Goal: Book appointment/travel/reservation

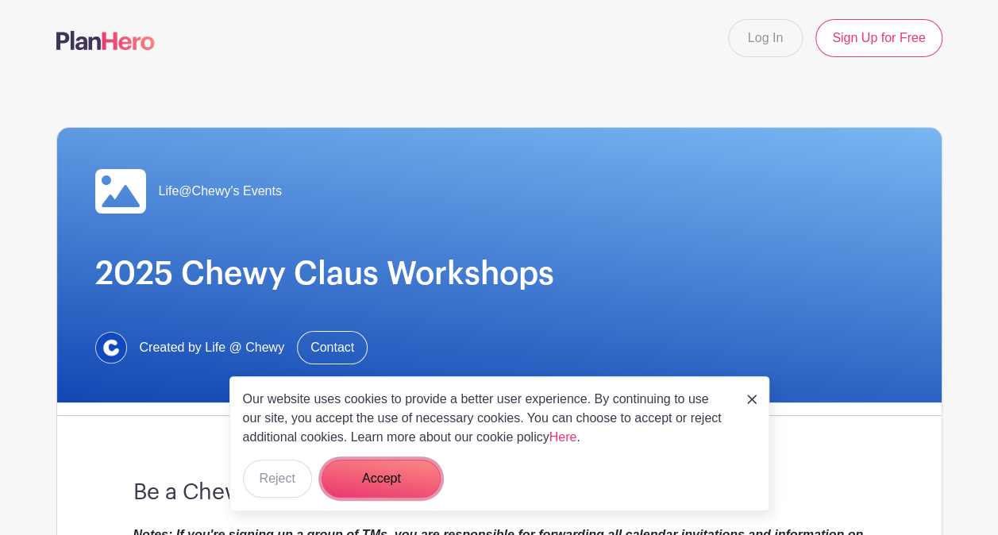
drag, startPoint x: 407, startPoint y: 473, endPoint x: 435, endPoint y: 472, distance: 27.8
click at [407, 473] on button "Accept" at bounding box center [381, 479] width 119 height 38
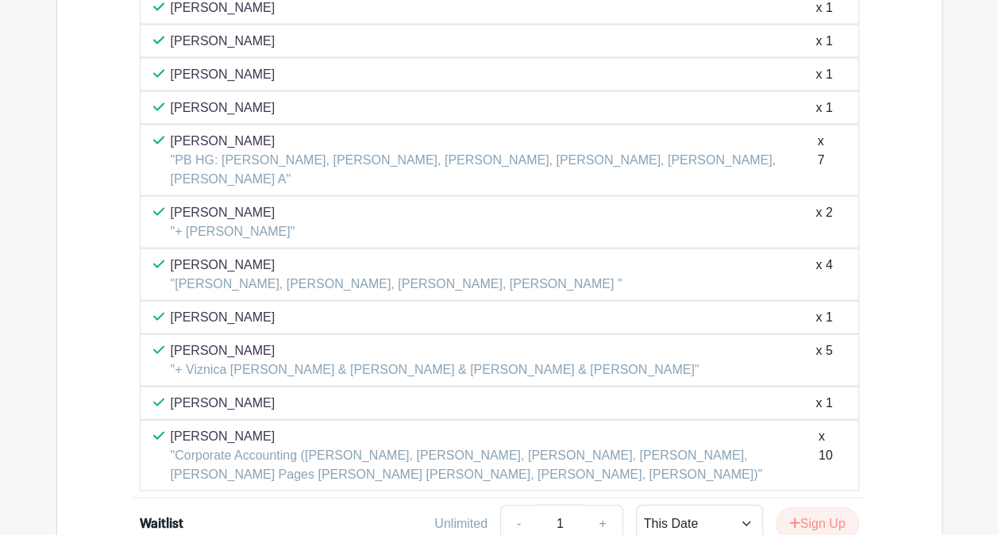
scroll to position [1572, 0]
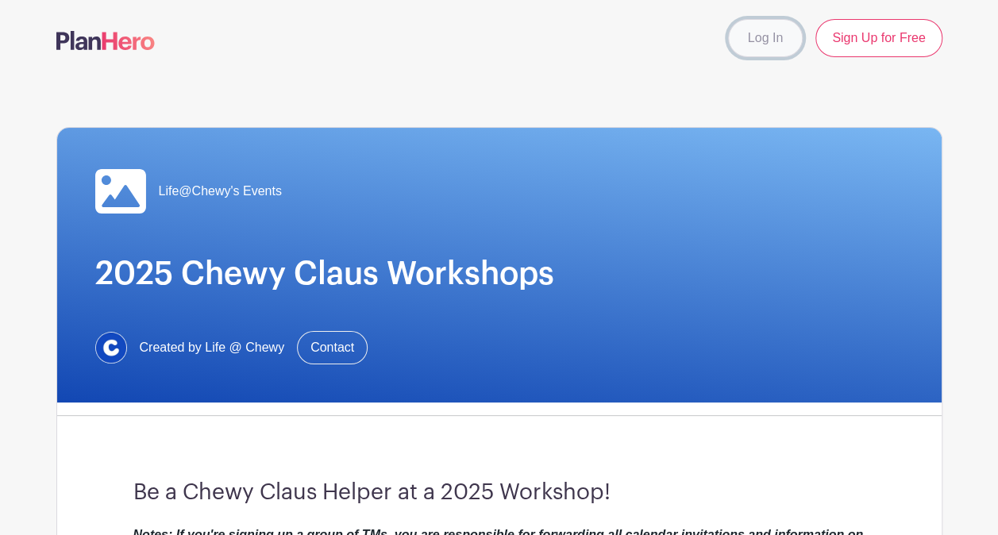
click at [759, 33] on link "Log In" at bounding box center [765, 38] width 75 height 38
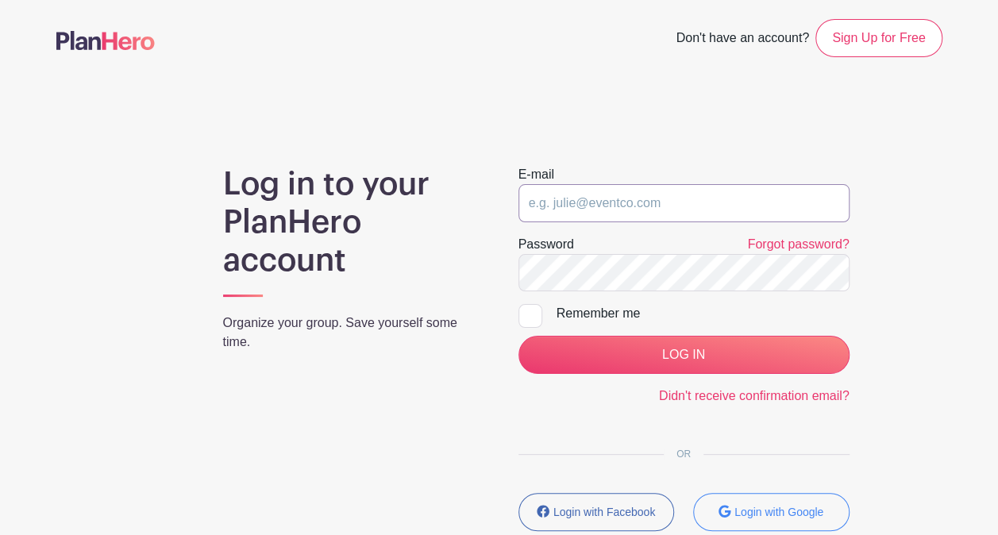
click at [616, 202] on input "email" at bounding box center [684, 203] width 331 height 38
type input "[EMAIL_ADDRESS][DOMAIN_NAME]"
click at [618, 246] on div "Password Forgot password?" at bounding box center [684, 244] width 331 height 19
click at [519, 336] on input "LOG IN" at bounding box center [684, 355] width 331 height 38
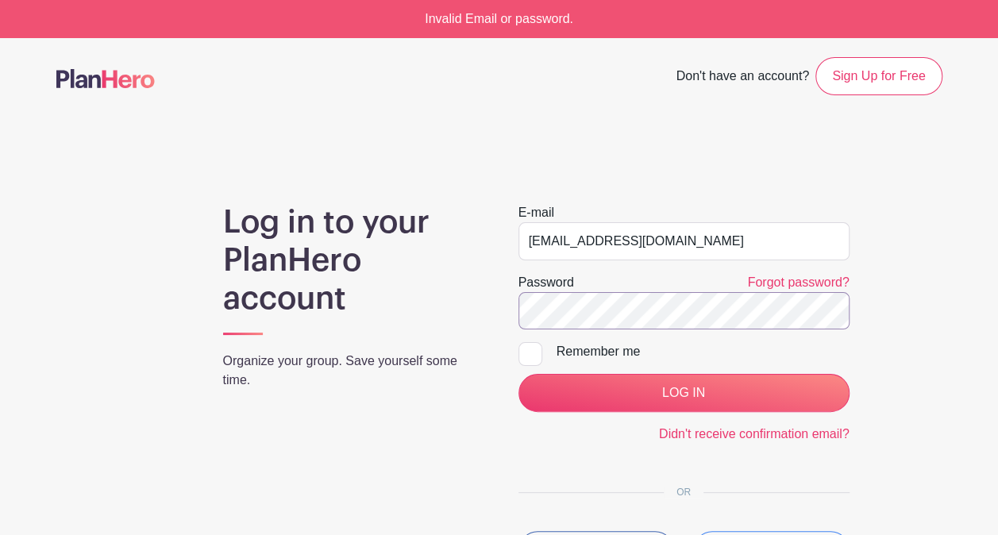
click at [519, 374] on input "LOG IN" at bounding box center [684, 393] width 331 height 38
click at [807, 281] on link "Forgot password?" at bounding box center [798, 282] width 102 height 13
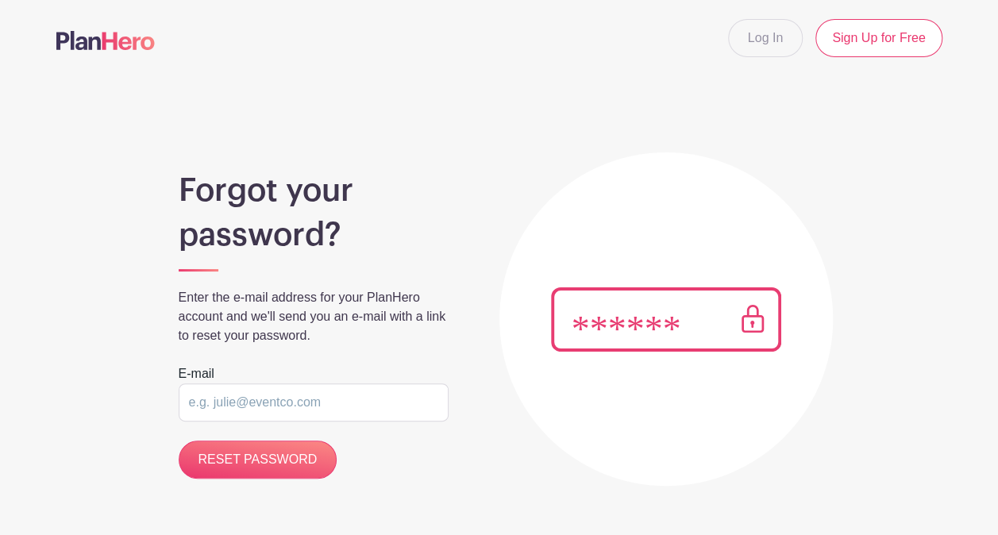
click at [308, 404] on input "email" at bounding box center [314, 403] width 270 height 38
type input "[EMAIL_ADDRESS][DOMAIN_NAME]"
click at [179, 441] on input "RESET PASSWORD" at bounding box center [258, 460] width 159 height 38
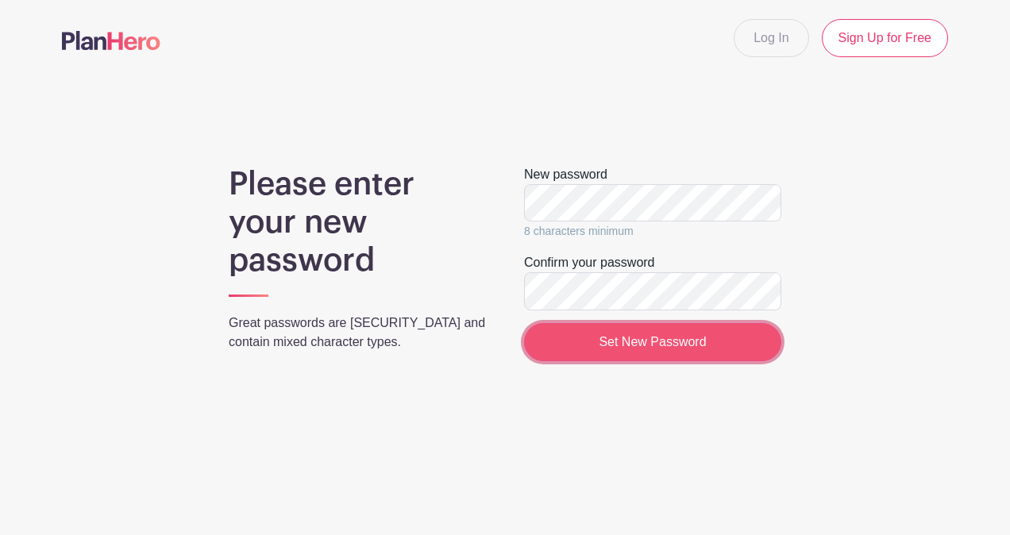
click at [668, 356] on input "Set New Password" at bounding box center [652, 342] width 257 height 38
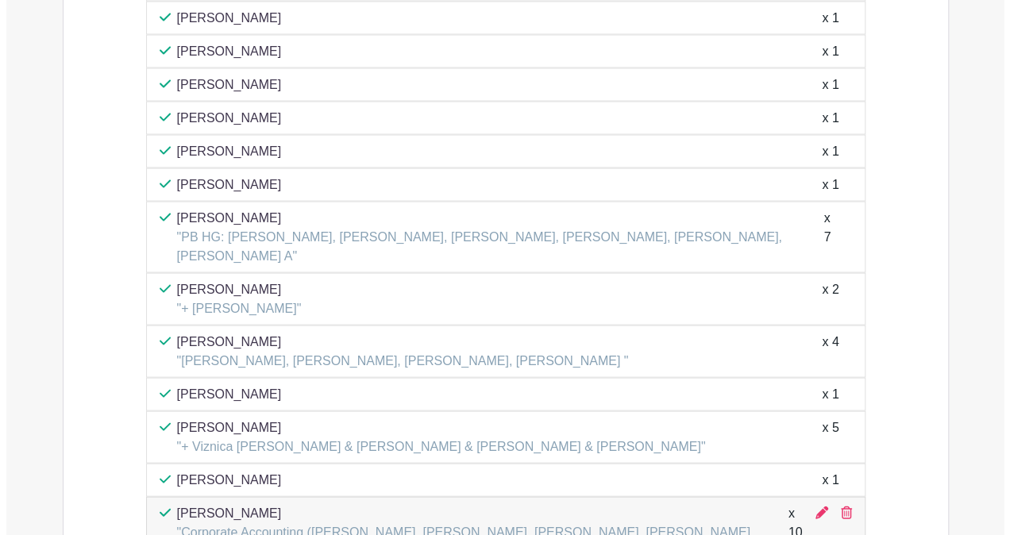
scroll to position [1750, 0]
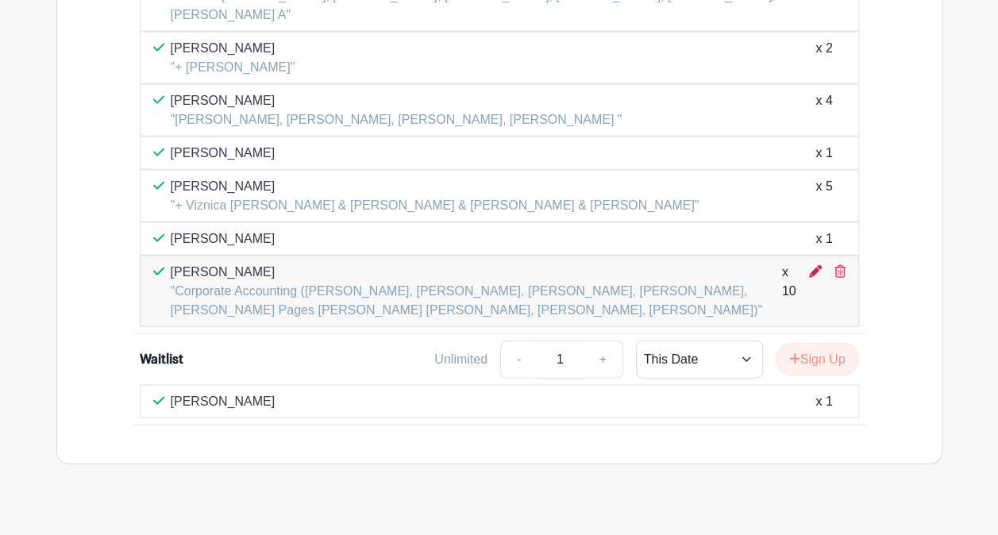
click at [813, 265] on icon at bounding box center [815, 271] width 13 height 13
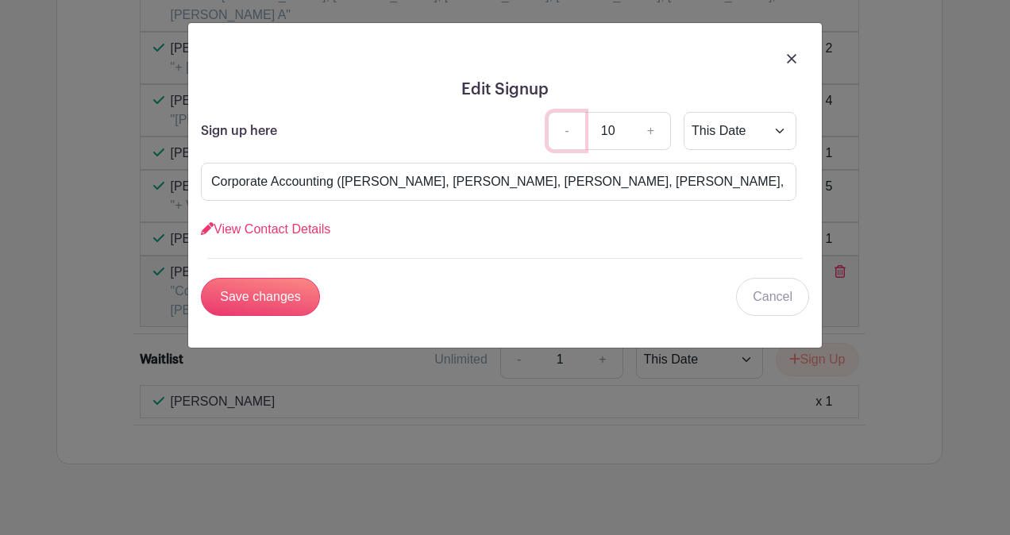
click at [569, 135] on link "-" at bounding box center [566, 131] width 37 height 38
type input "9"
drag, startPoint x: 685, startPoint y: 183, endPoint x: 811, endPoint y: 189, distance: 126.4
click at [811, 189] on div "Edit Signup Sign up here - 9 + This Date Select Dates Select Dates Corporate Ac…" at bounding box center [505, 185] width 634 height 325
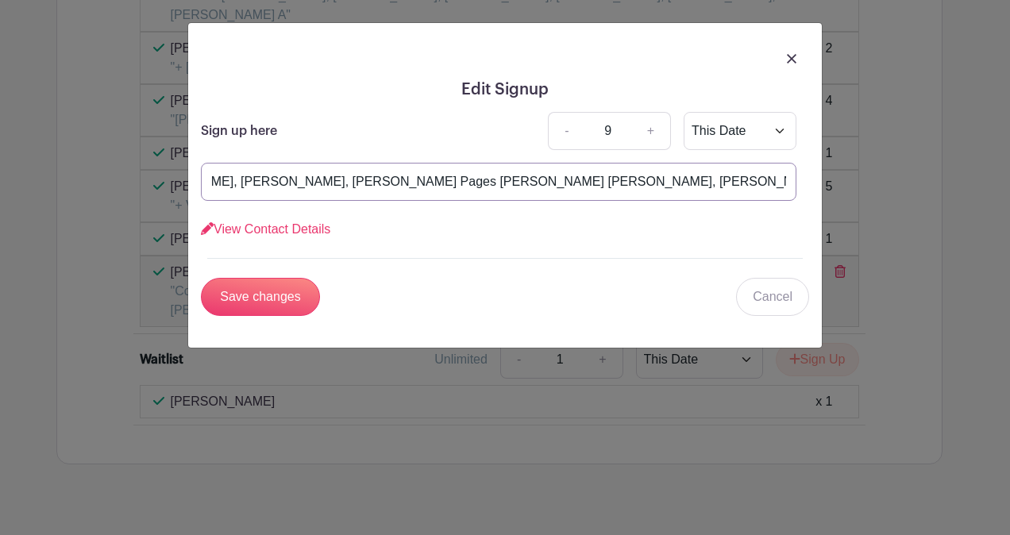
click at [688, 185] on input "Corporate Accounting (Andy Frometa, Flor Aguirre, Nicolette Friscia, Edgardo Ca…" at bounding box center [499, 182] width 596 height 38
drag, startPoint x: 519, startPoint y: 179, endPoint x: 608, endPoint y: 186, distance: 89.2
click at [608, 186] on input "Corporate Accounting (Andy Frometa, Flor Aguirre, Nicolette Friscia, Edgardo Ca…" at bounding box center [499, 182] width 596 height 38
type input "Corporate Accounting (Andy Frometa, Flor Aguirre, Nicolette Friscia, Edgardo Ca…"
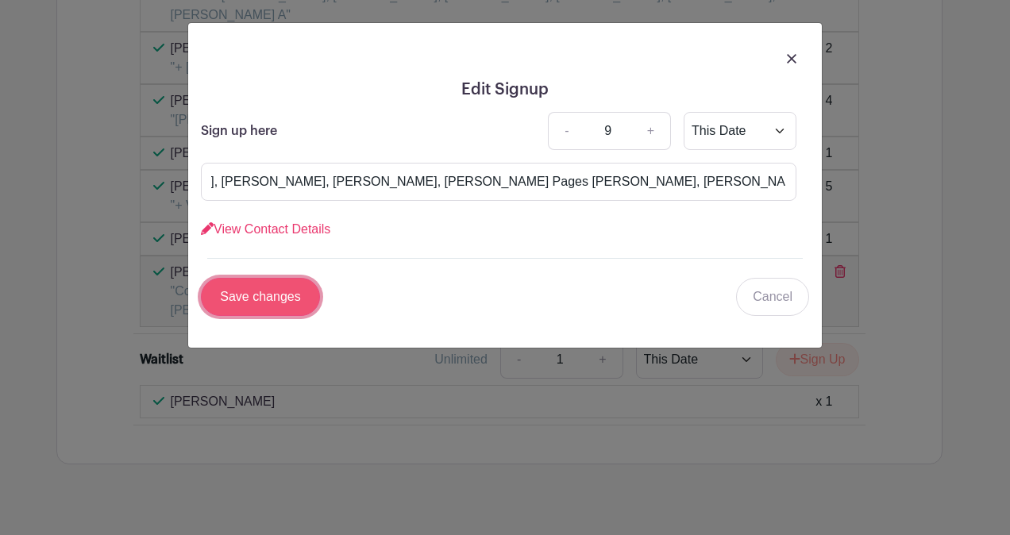
click at [272, 297] on input "Save changes" at bounding box center [260, 297] width 119 height 38
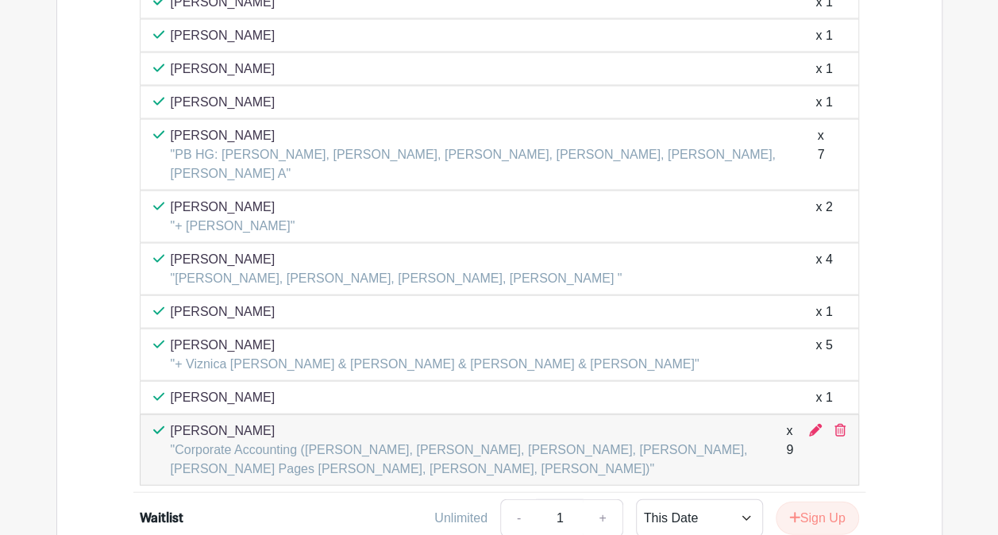
scroll to position [1755, 0]
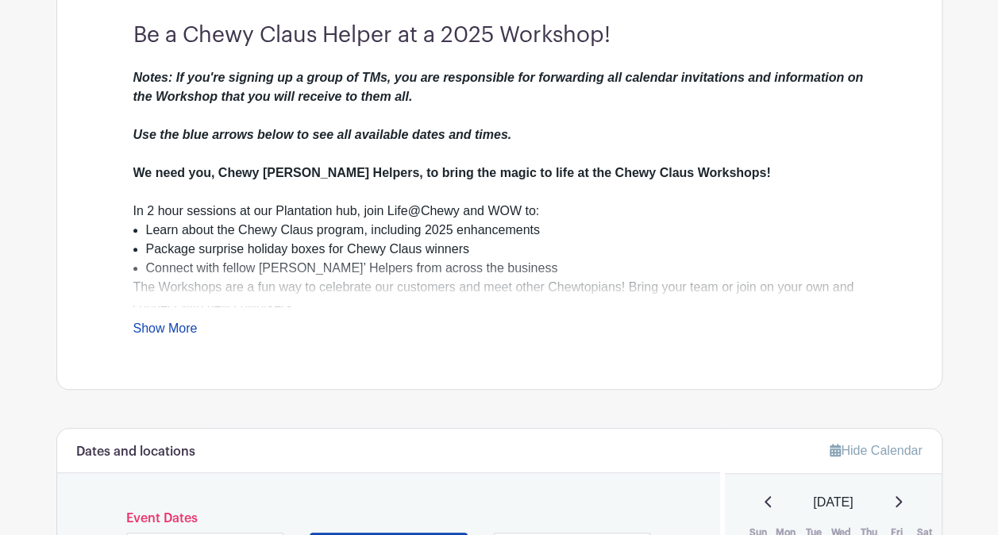
scroll to position [405, 0]
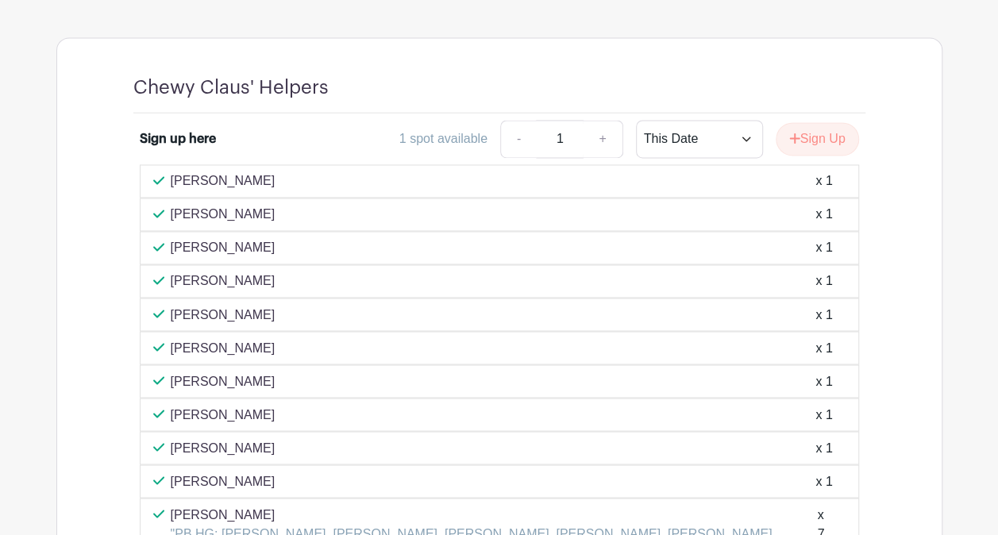
scroll to position [1082, 0]
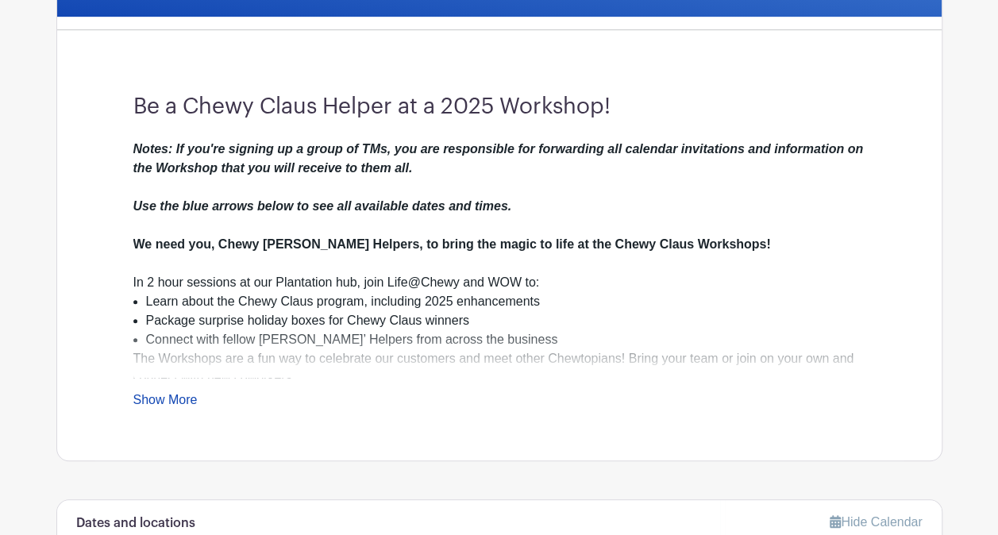
scroll to position [129, 0]
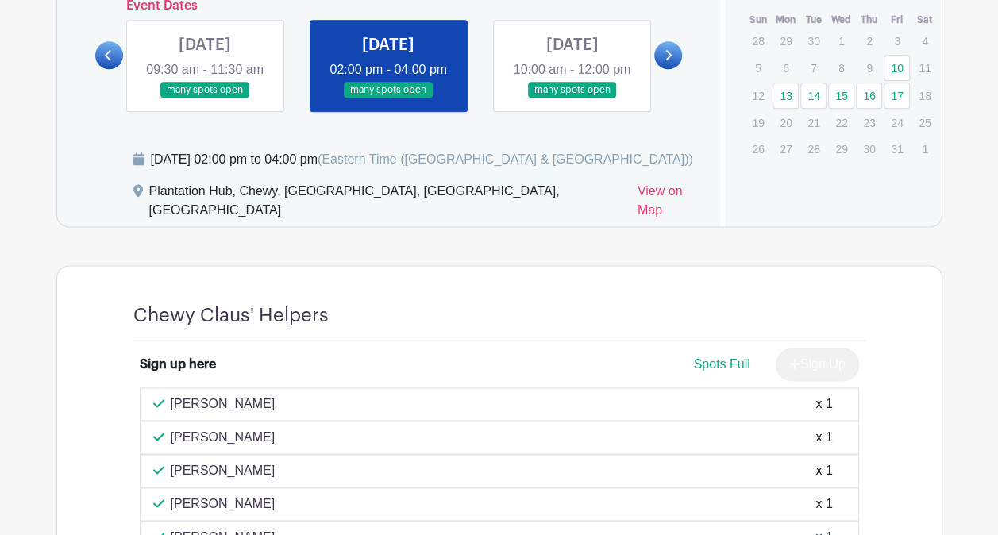
scroll to position [634, 0]
